Goal: Information Seeking & Learning: Learn about a topic

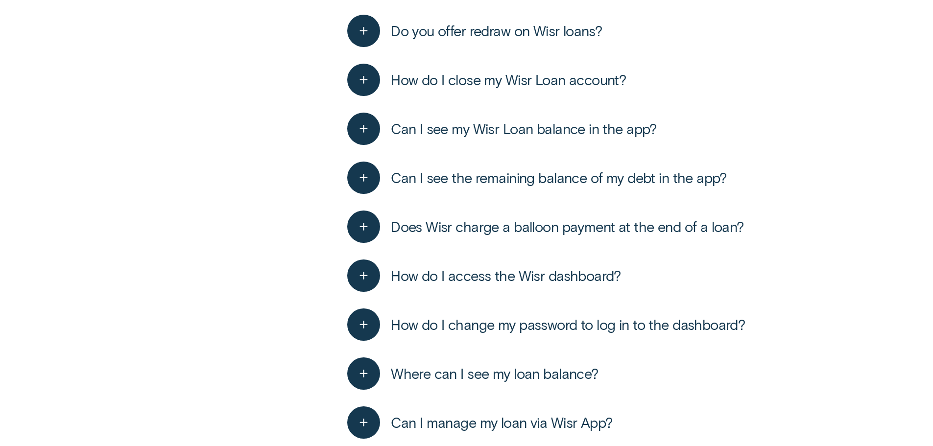
scroll to position [2166, 0]
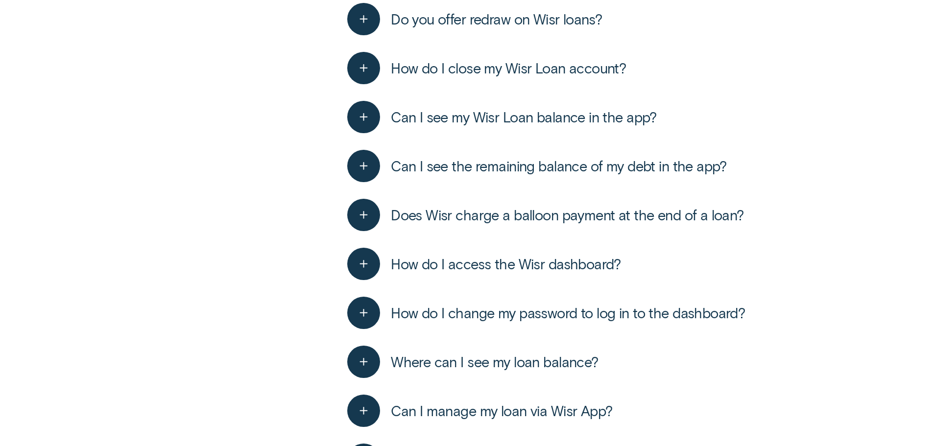
click at [497, 119] on span "Can I see my Wisr Loan balance in the app?" at bounding box center [524, 117] width 266 height 18
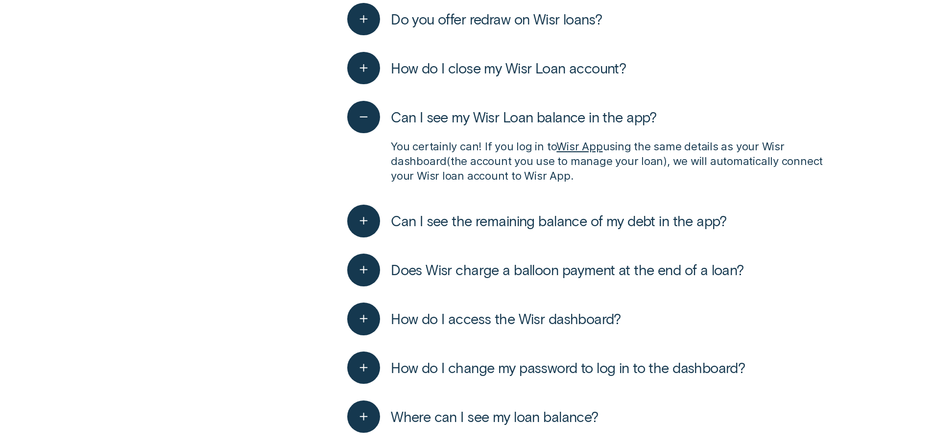
click at [500, 115] on span "Can I see my Wisr Loan balance in the app?" at bounding box center [524, 117] width 266 height 18
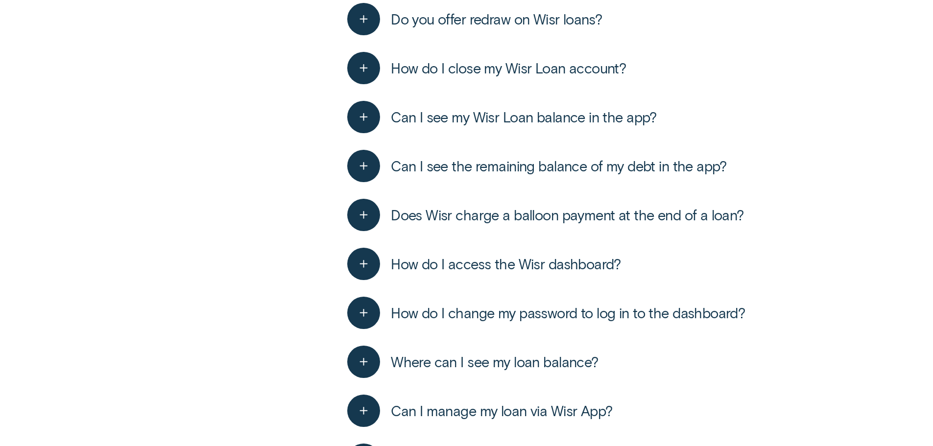
click at [488, 161] on span "Can I see the remaining balance of my debt in the app?" at bounding box center [559, 166] width 336 height 18
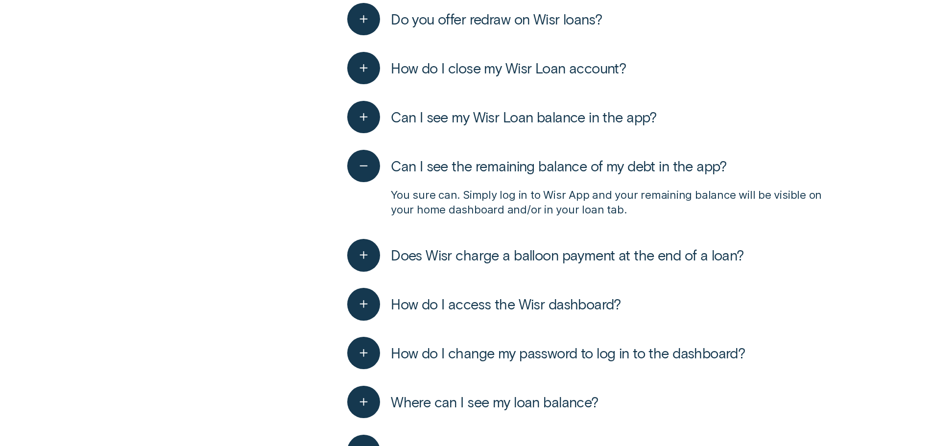
click at [488, 161] on span "Can I see the remaining balance of my debt in the app?" at bounding box center [559, 166] width 336 height 18
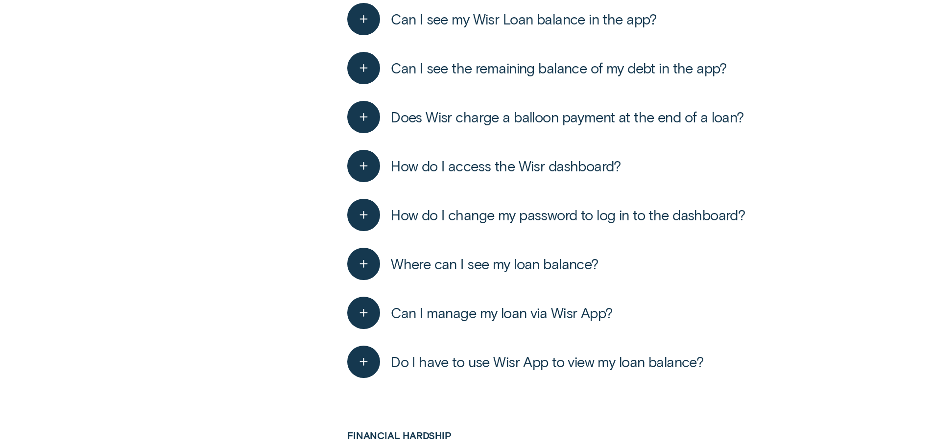
scroll to position [2313, 0]
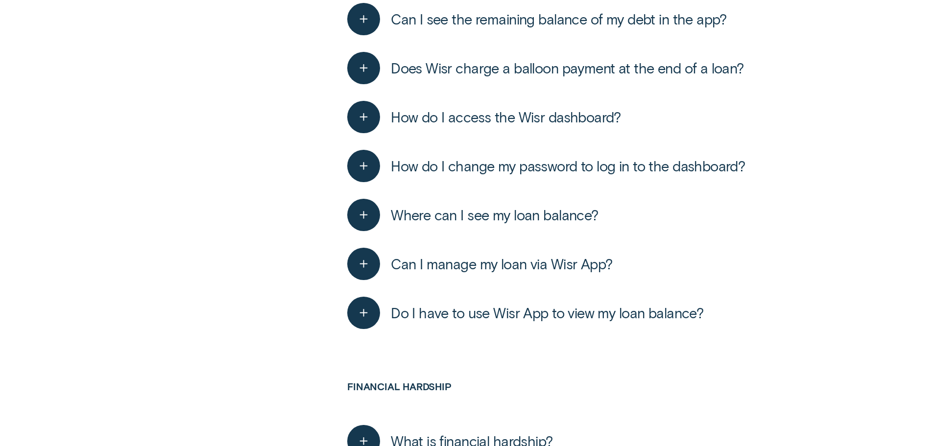
click at [509, 74] on span "Does Wisr charge a balloon payment at the end of a loan?" at bounding box center [567, 68] width 353 height 18
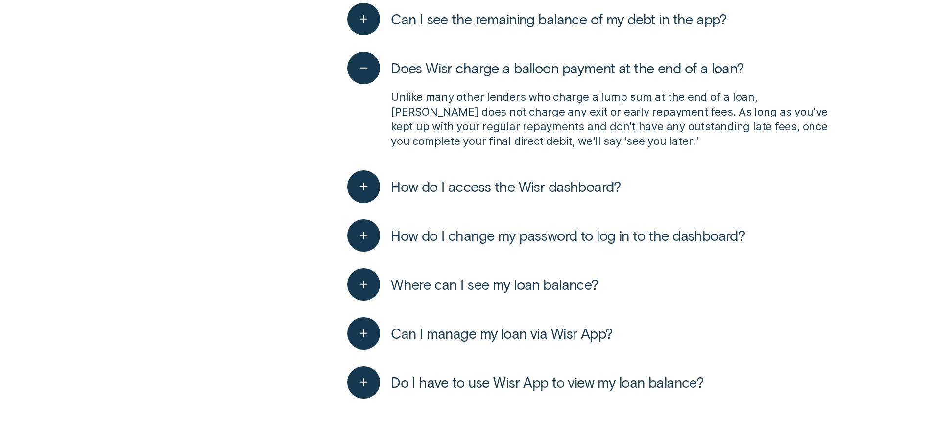
click at [514, 60] on span "Does Wisr charge a balloon payment at the end of a loan?" at bounding box center [567, 68] width 353 height 18
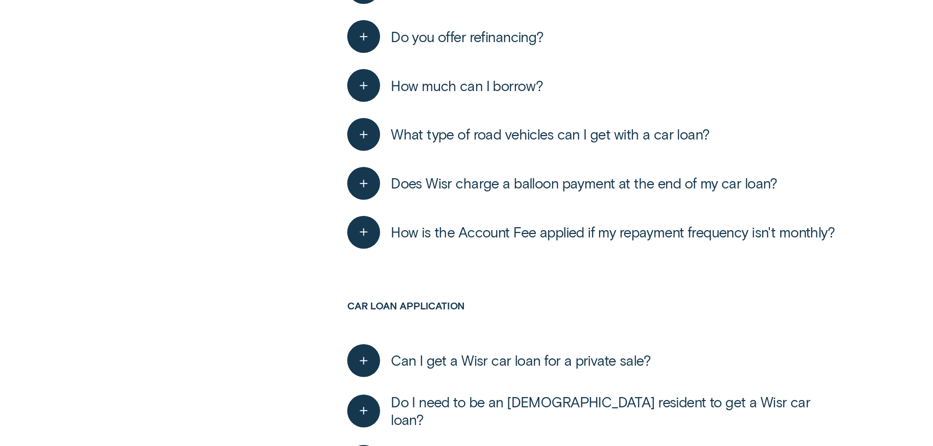
scroll to position [3342, 0]
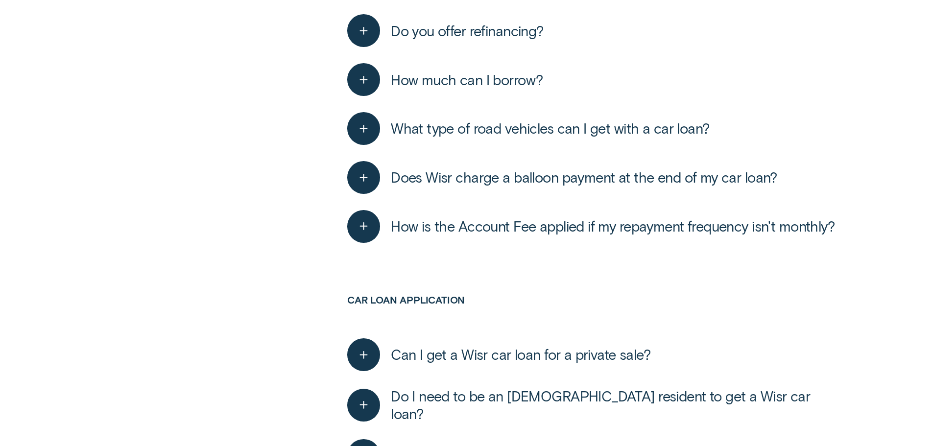
click at [516, 225] on span "How is the Account Fee applied if my repayment frequency isn't monthly?" at bounding box center [613, 226] width 444 height 18
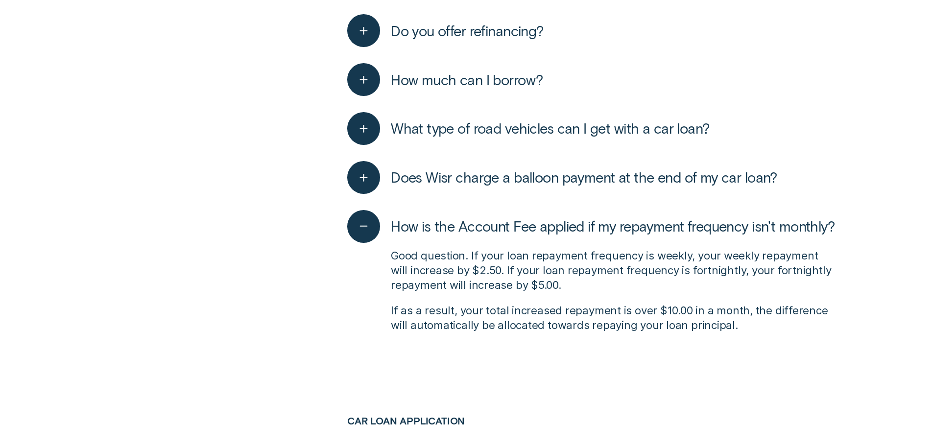
click at [513, 221] on span "How is the Account Fee applied if my repayment frequency isn't monthly?" at bounding box center [613, 226] width 444 height 18
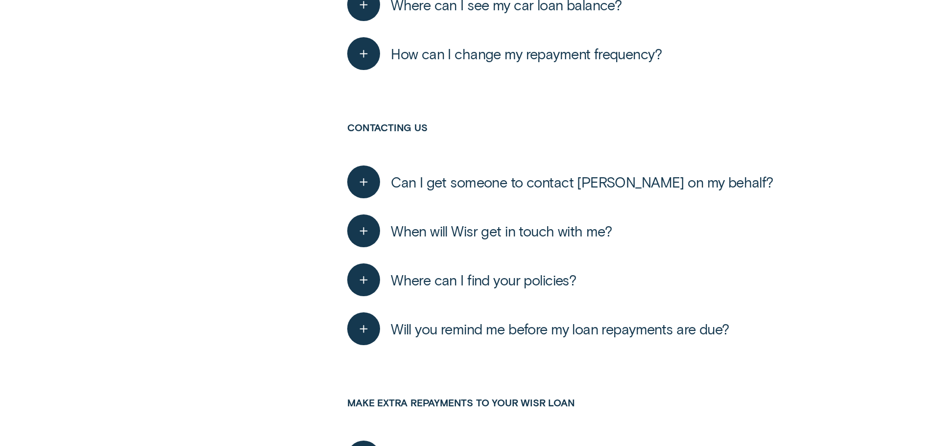
scroll to position [4517, 0]
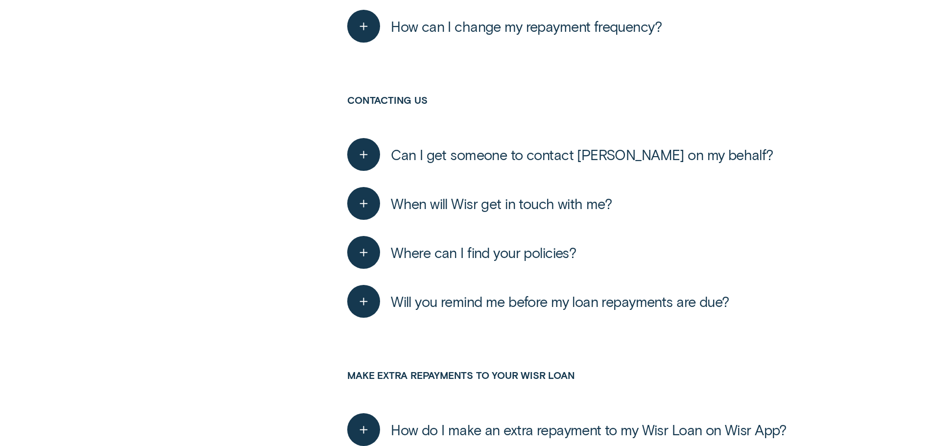
click at [490, 159] on span "Can I get someone to contact [PERSON_NAME] on my behalf?" at bounding box center [582, 155] width 383 height 18
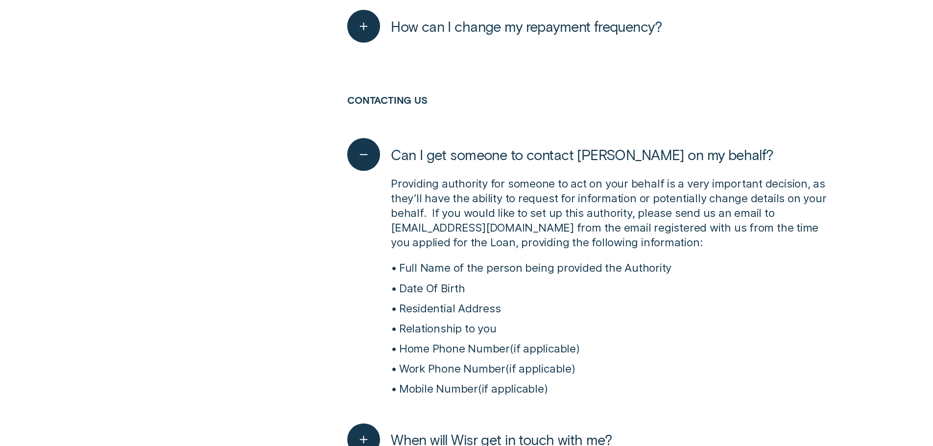
click at [489, 157] on span "Can I get someone to contact [PERSON_NAME] on my behalf?" at bounding box center [582, 155] width 383 height 18
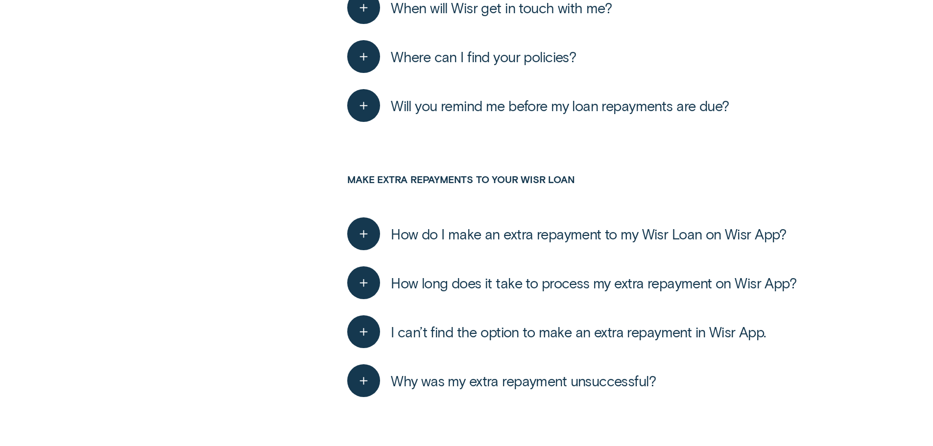
scroll to position [373, 0]
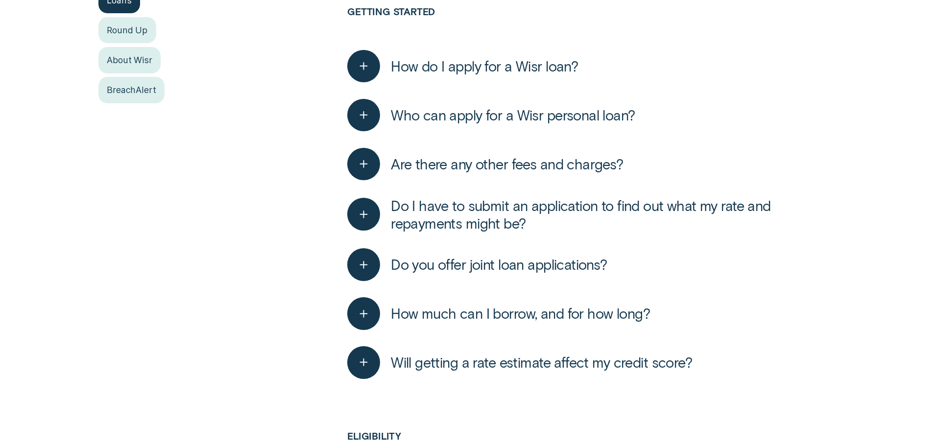
click at [543, 216] on span "Do I have to submit an application to find out what my rate and repayments migh…" at bounding box center [613, 214] width 444 height 35
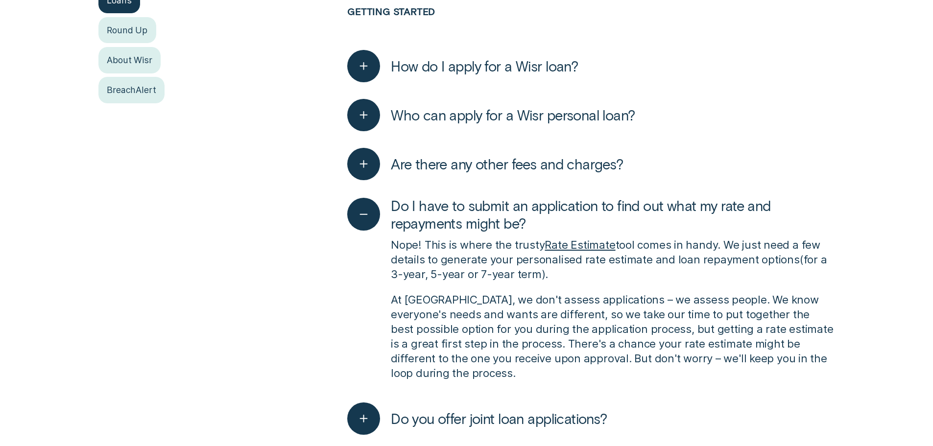
click at [543, 216] on span "Do I have to submit an application to find out what my rate and repayments migh…" at bounding box center [613, 214] width 444 height 35
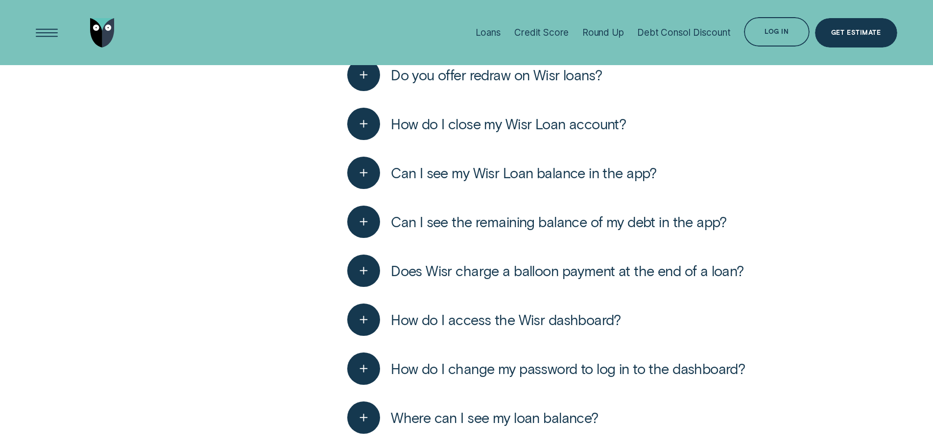
scroll to position [2016, 0]
